Goal: Information Seeking & Learning: Check status

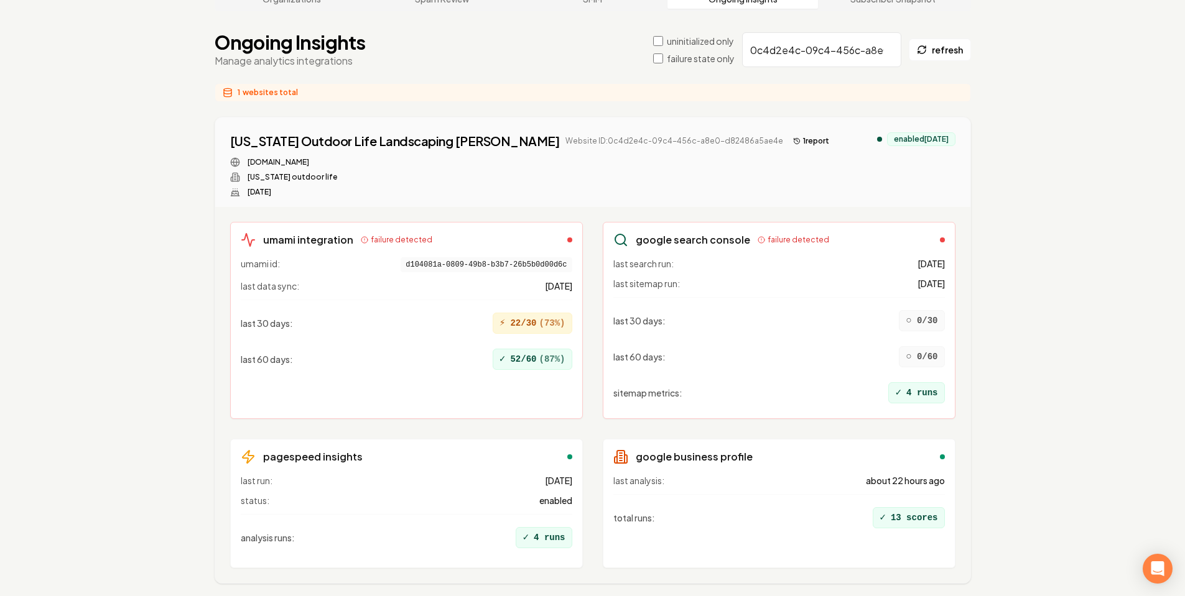
scroll to position [105, 0]
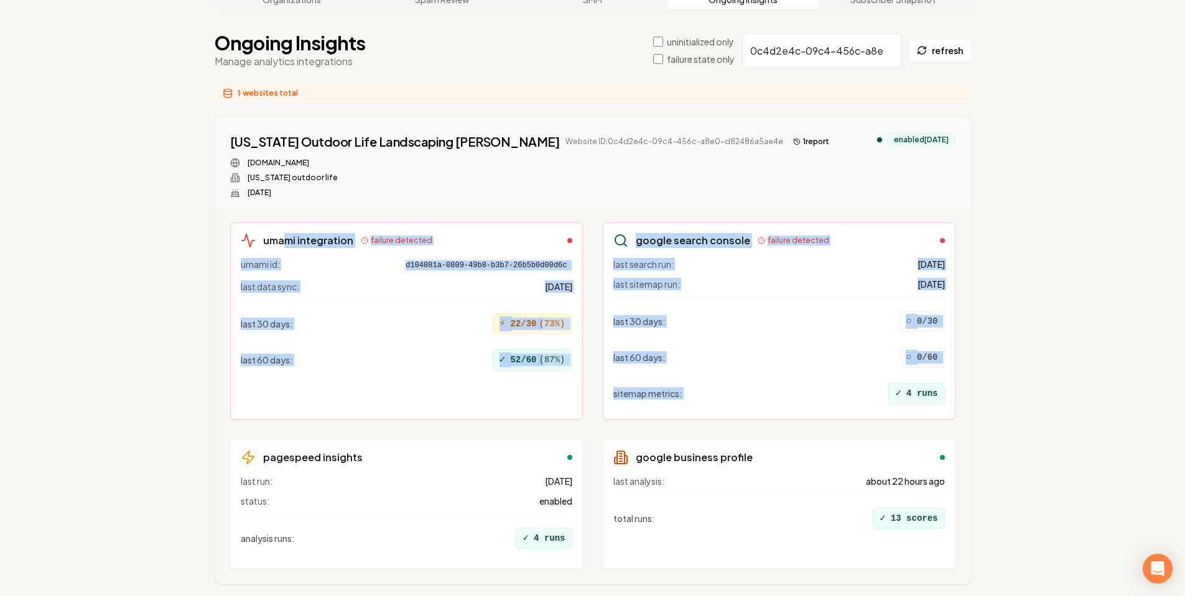
drag, startPoint x: 282, startPoint y: 206, endPoint x: 865, endPoint y: 371, distance: 605.0
click at [865, 371] on div "umami integration failure detected umami id: d104081a-0809-49b8-b3b7-26b5b0d00d…" at bounding box center [592, 396] width 725 height 346
click at [865, 378] on div "sitemap metrics : ✓ 4 runs" at bounding box center [779, 393] width 332 height 31
drag, startPoint x: 957, startPoint y: 375, endPoint x: 248, endPoint y: 201, distance: 729.5
click at [248, 208] on div "umami integration failure detected umami id: d104081a-0809-49b8-b3b7-26b5b0d00d…" at bounding box center [592, 396] width 755 height 376
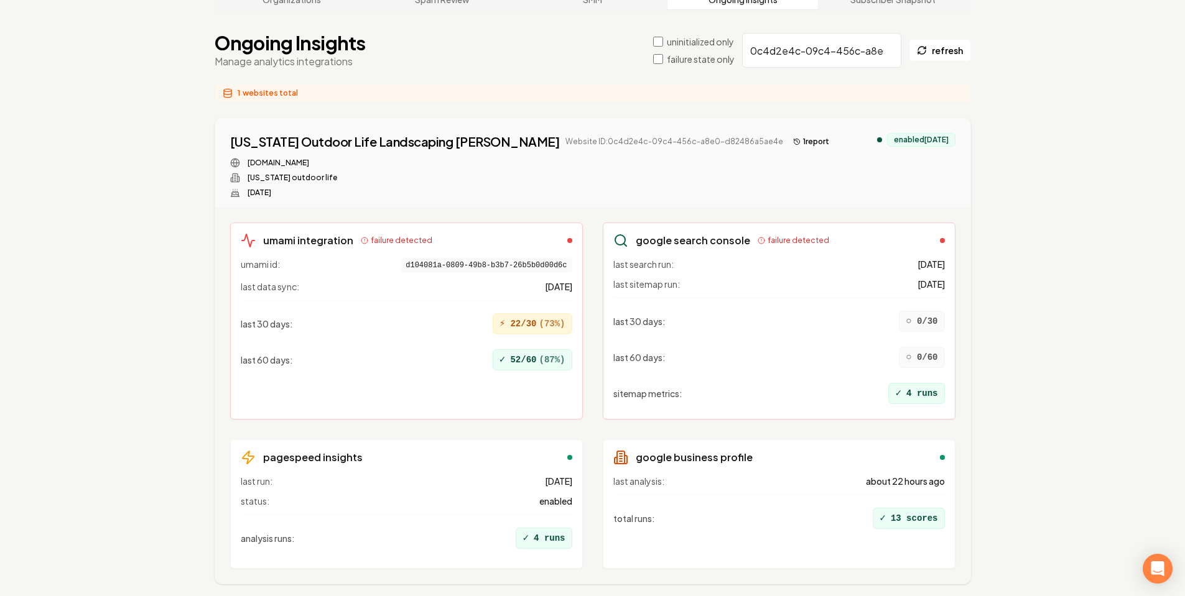
click at [248, 223] on div "umami integration failure detected umami id: d104081a-0809-49b8-b3b7-26b5b0d00d…" at bounding box center [406, 321] width 353 height 197
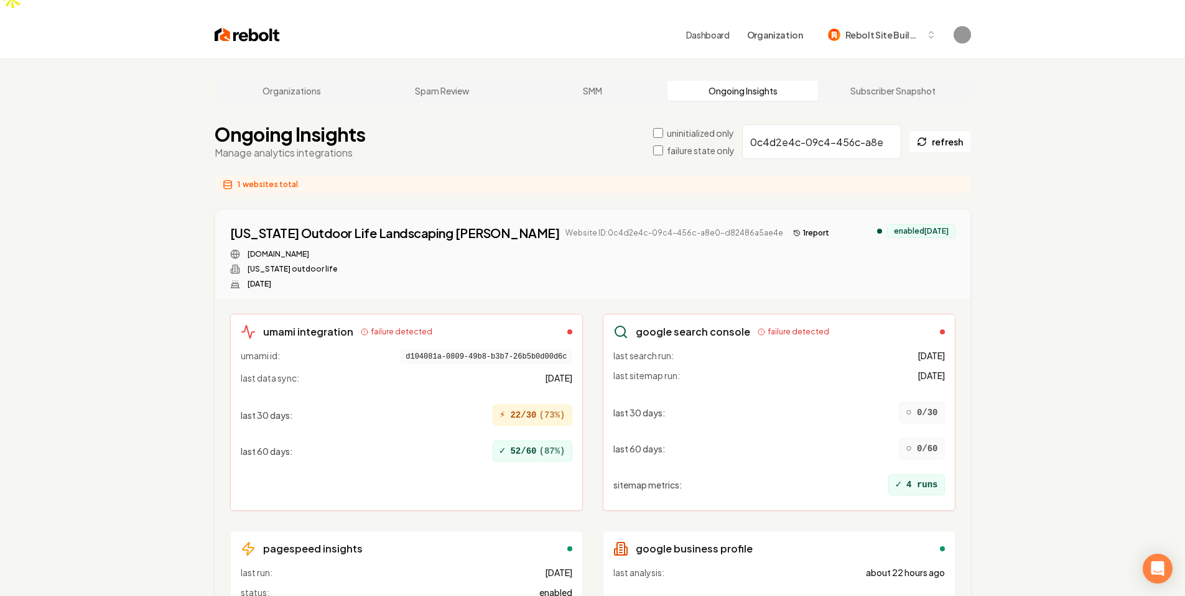
scroll to position [0, 0]
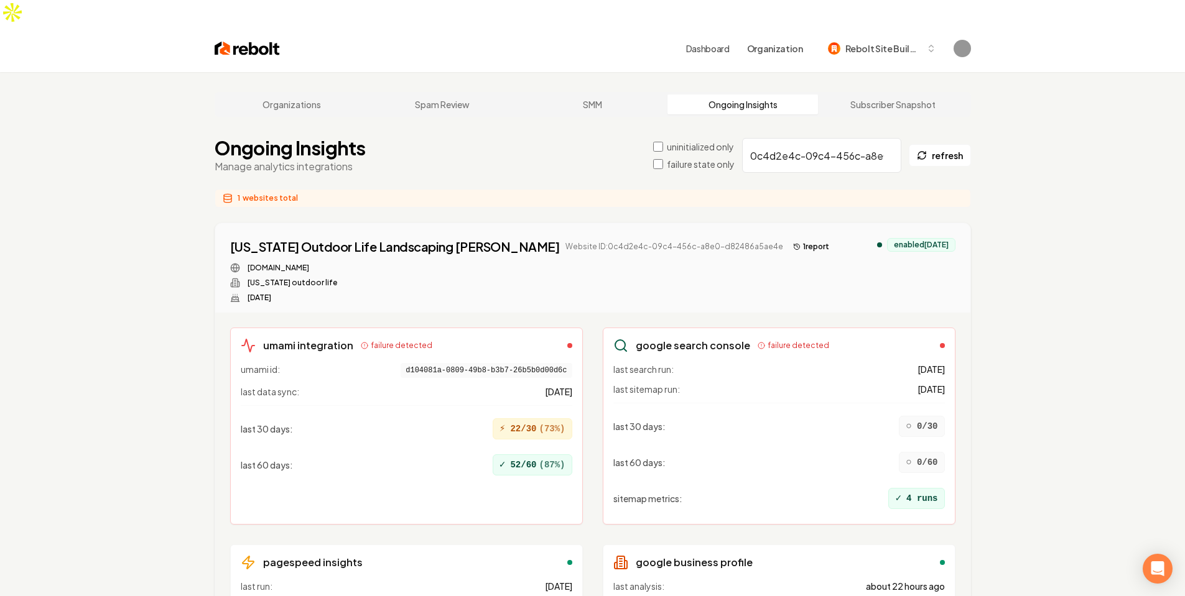
click at [703, 141] on label "uninitialized only" at bounding box center [700, 147] width 67 height 12
click at [703, 122] on div "Organizations Spam Review SMM Ongoing Insights Subscriber Snapshot Ongoing Insi…" at bounding box center [592, 409] width 1185 height 675
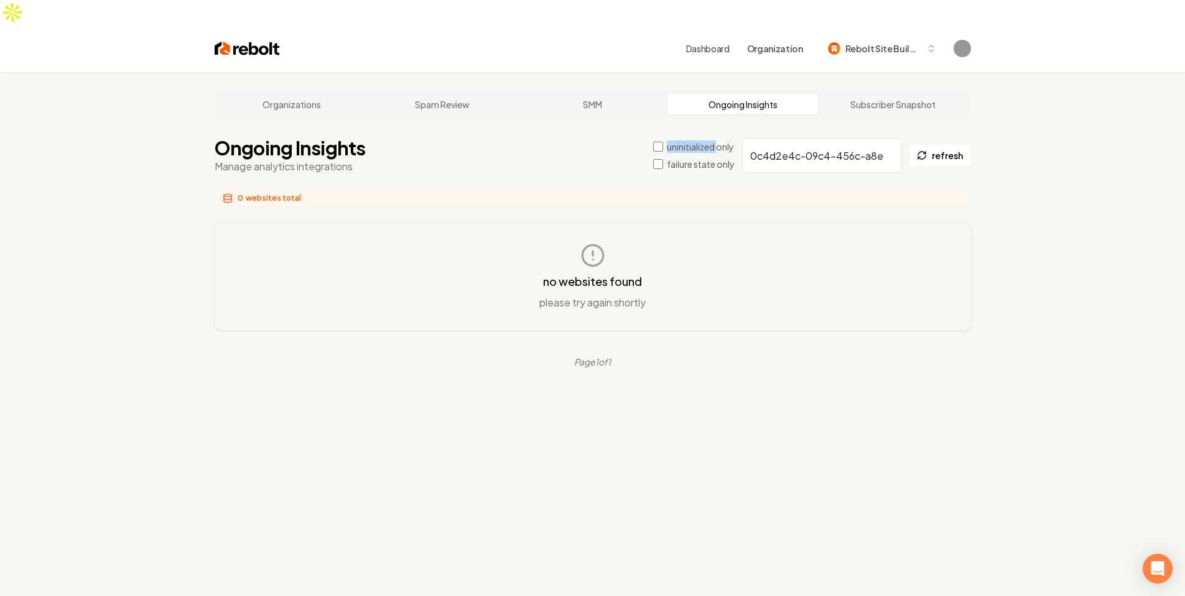
click at [718, 141] on label "uninitialized only" at bounding box center [700, 147] width 67 height 12
click at [718, 125] on div "Organizations Spam Review SMM Ongoing Insights Subscriber Snapshot Ongoing Insi…" at bounding box center [592, 370] width 1185 height 596
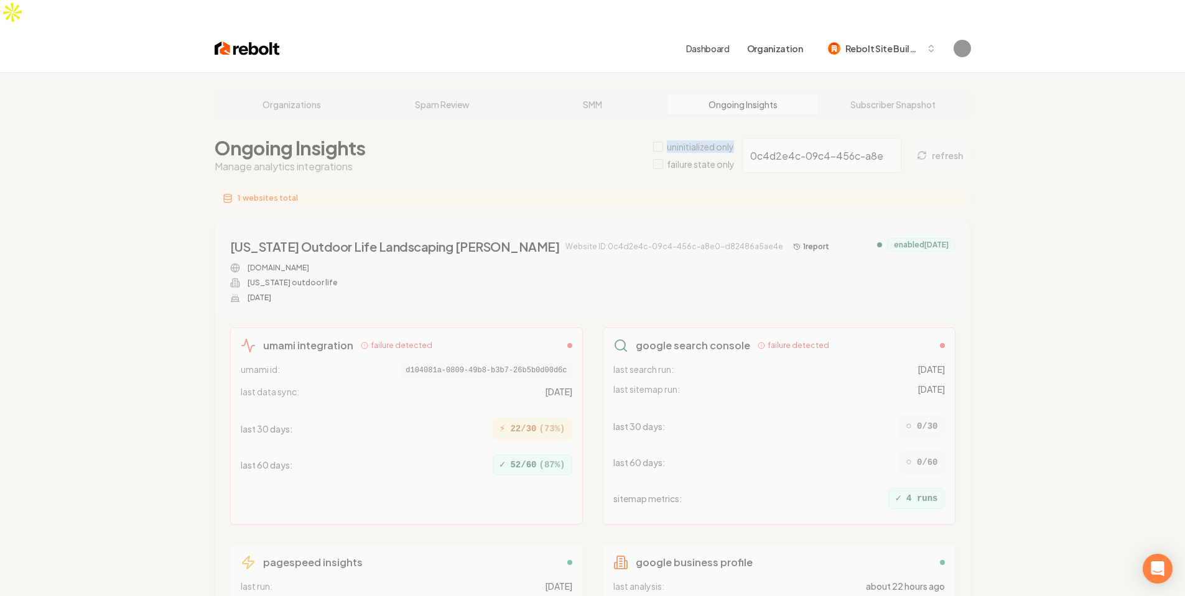
click at [718, 125] on div "Organizations Spam Review SMM Ongoing Insights Subscriber Snapshot Ongoing Insi…" at bounding box center [592, 409] width 1185 height 675
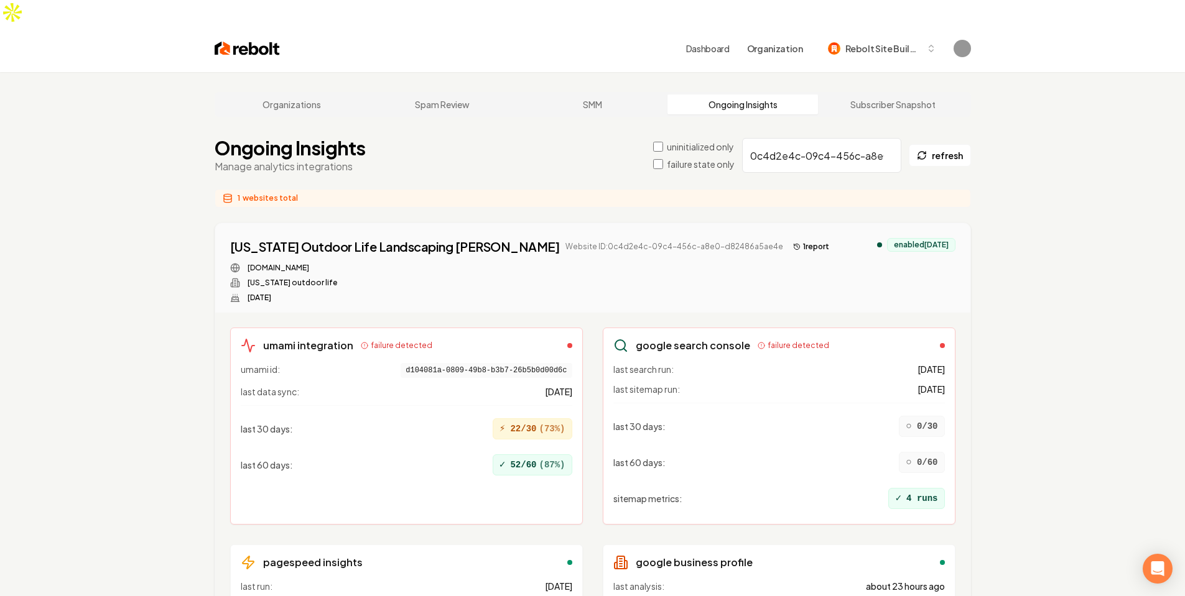
click at [454, 160] on main "Organizations Spam Review SMM Ongoing Insights Subscriber Snapshot Ongoing Insi…" at bounding box center [593, 409] width 796 height 675
click at [707, 158] on label "failure state only" at bounding box center [701, 164] width 68 height 12
click at [692, 158] on label "failure state only" at bounding box center [701, 164] width 68 height 12
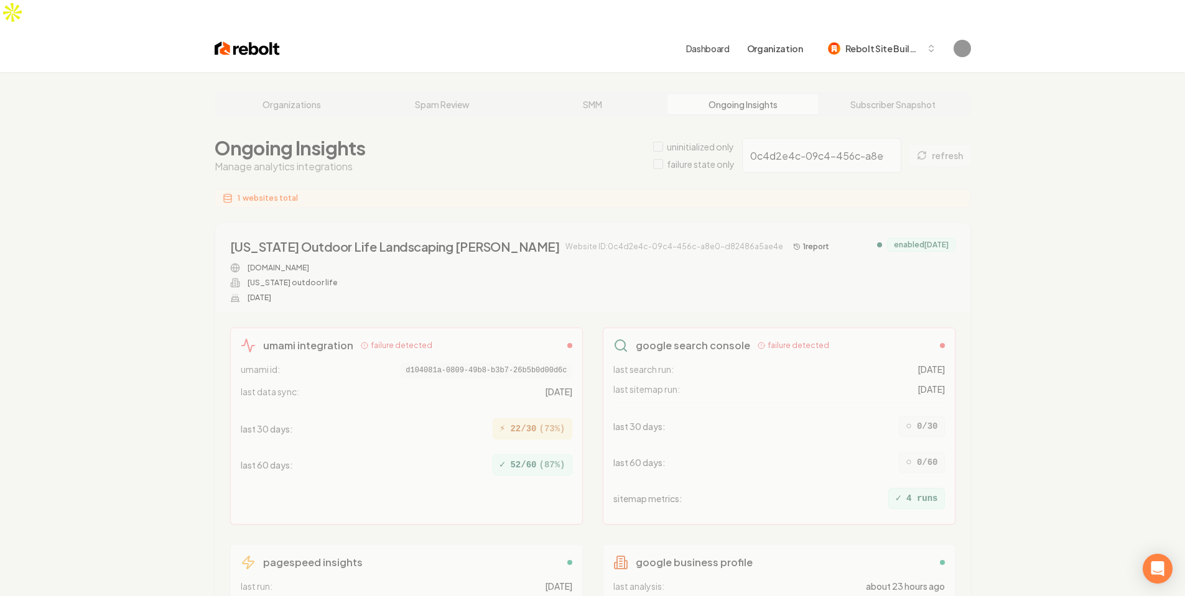
click at [826, 131] on div "Organizations Spam Review SMM Ongoing Insights Subscriber Snapshot Ongoing Insi…" at bounding box center [592, 409] width 1185 height 675
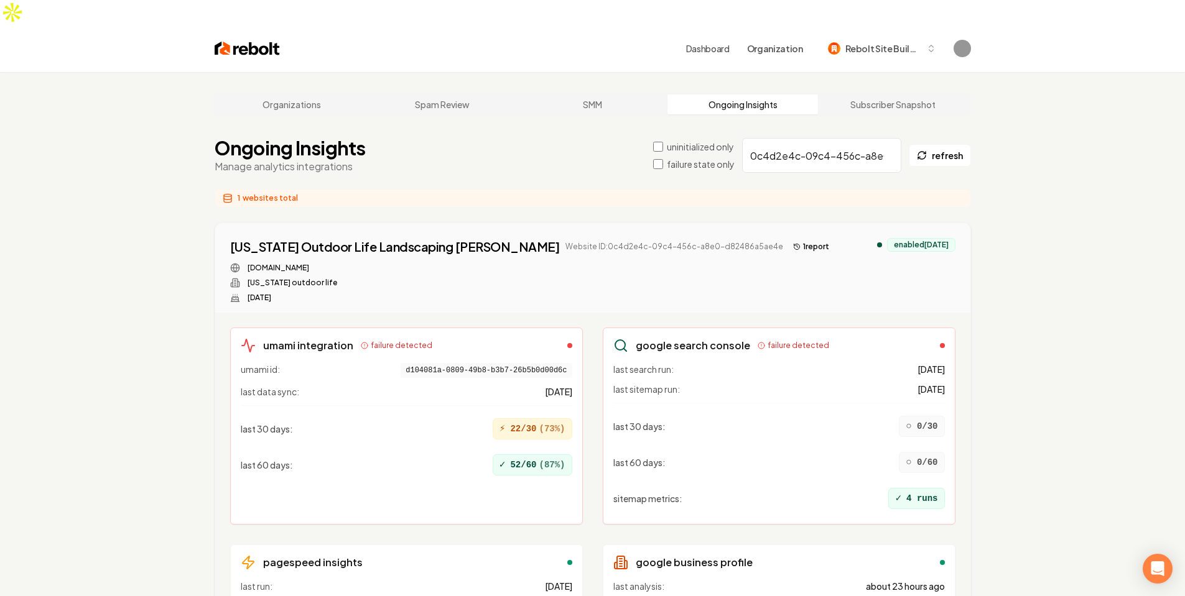
click at [805, 138] on input "0c4d2e4c-09c4-456c-a8e0-d82486a5ae4e" at bounding box center [821, 155] width 159 height 35
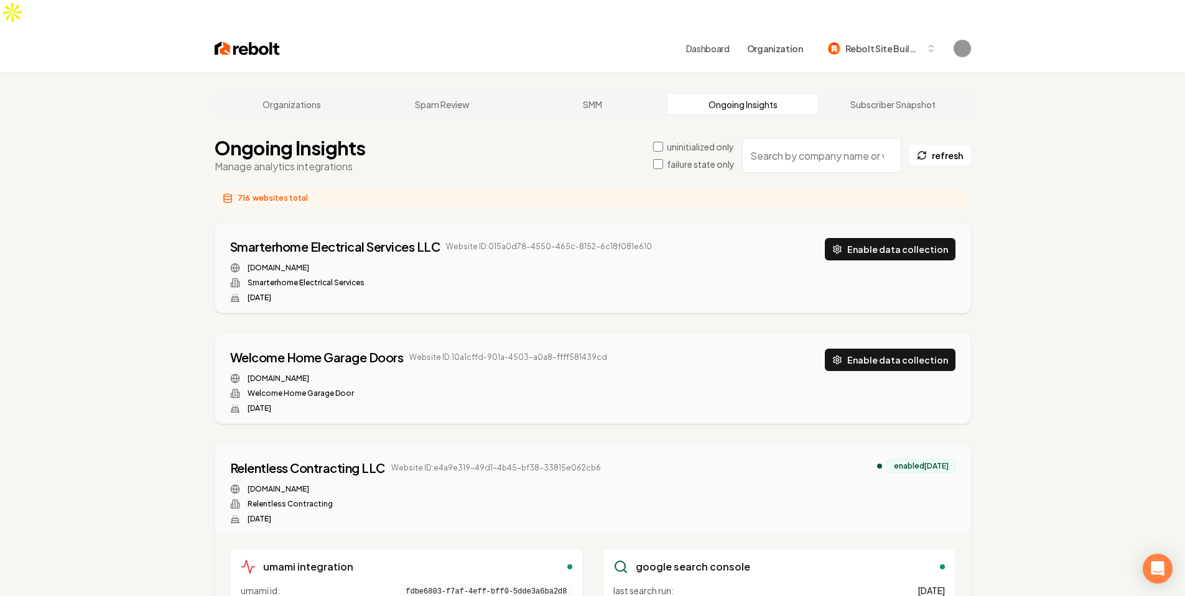
click at [693, 141] on label "uninitialized only" at bounding box center [700, 147] width 67 height 12
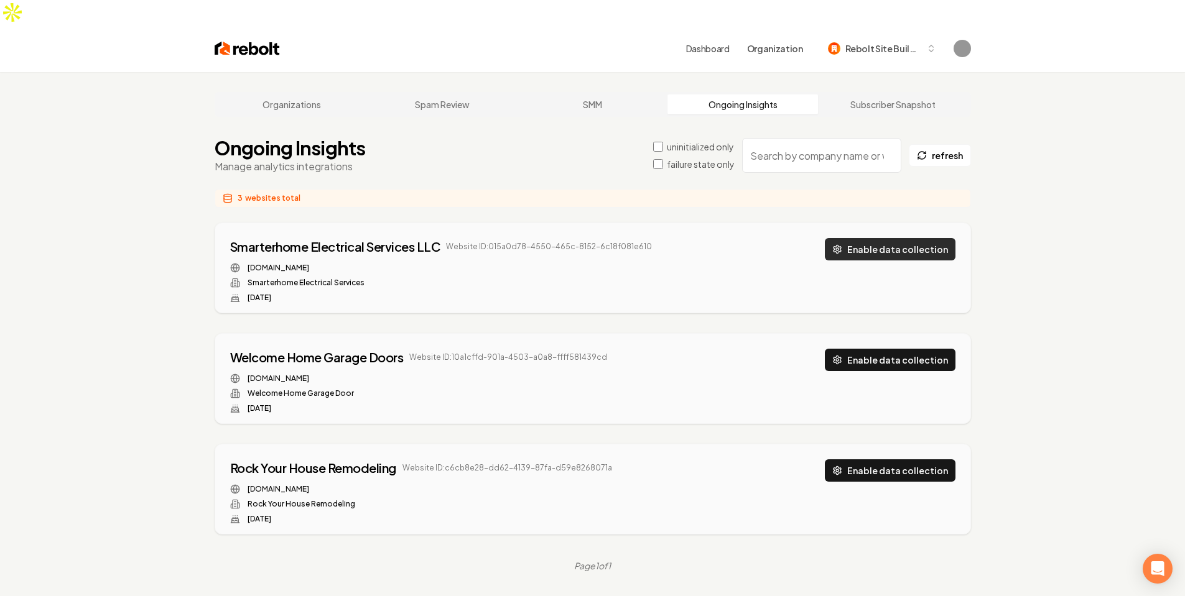
click at [909, 238] on button "Enable data collection" at bounding box center [890, 249] width 131 height 22
click at [917, 349] on button "Enable data collection" at bounding box center [890, 360] width 131 height 22
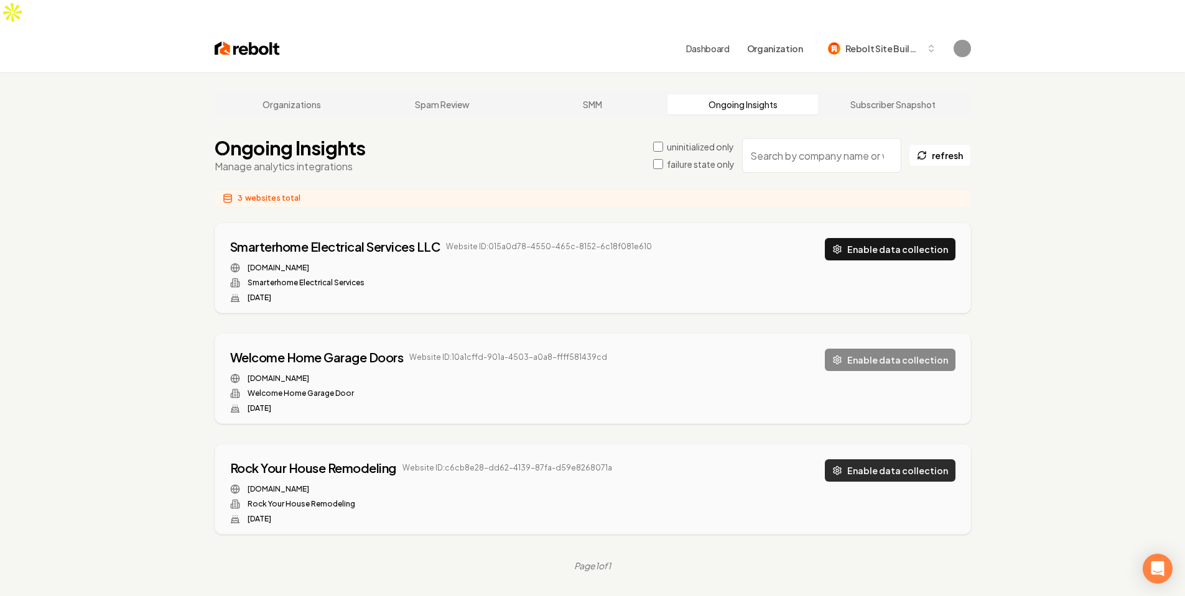
click at [919, 460] on button "Enable data collection" at bounding box center [890, 471] width 131 height 22
click at [1037, 409] on div "Organizations Spam Review SMM Ongoing Insights Subscriber Snapshot Ongoing Insi…" at bounding box center [592, 370] width 1185 height 596
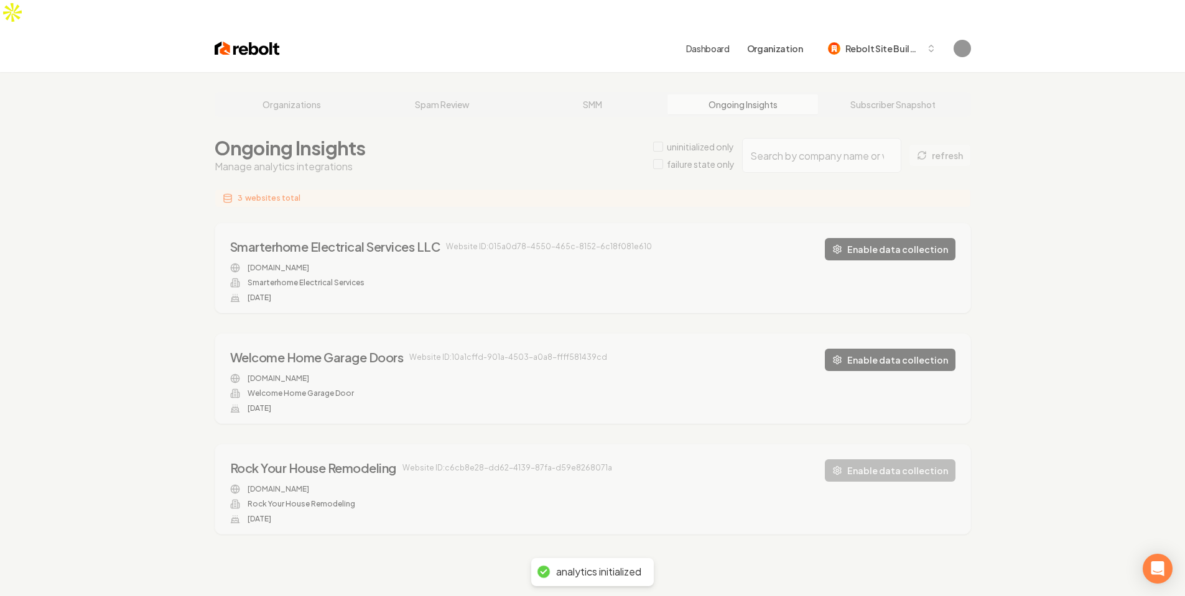
click at [1037, 409] on div "Organizations Spam Review SMM Ongoing Insights Subscriber Snapshot Ongoing Insi…" at bounding box center [592, 370] width 1185 height 596
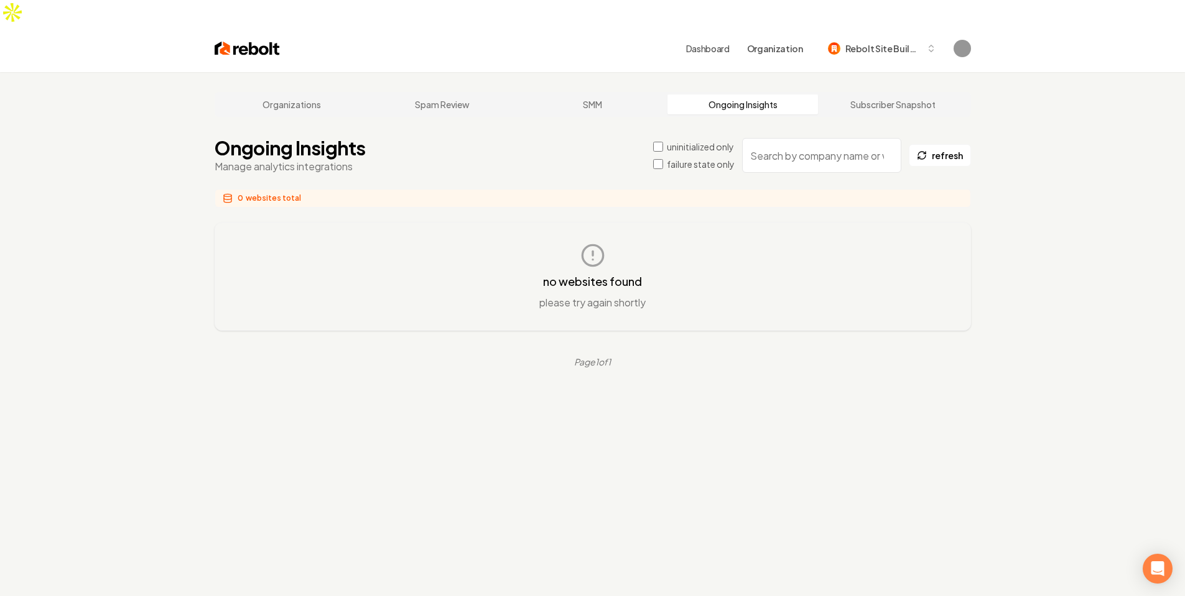
click at [671, 141] on label "uninitialized only" at bounding box center [700, 147] width 67 height 12
